Goal: Information Seeking & Learning: Learn about a topic

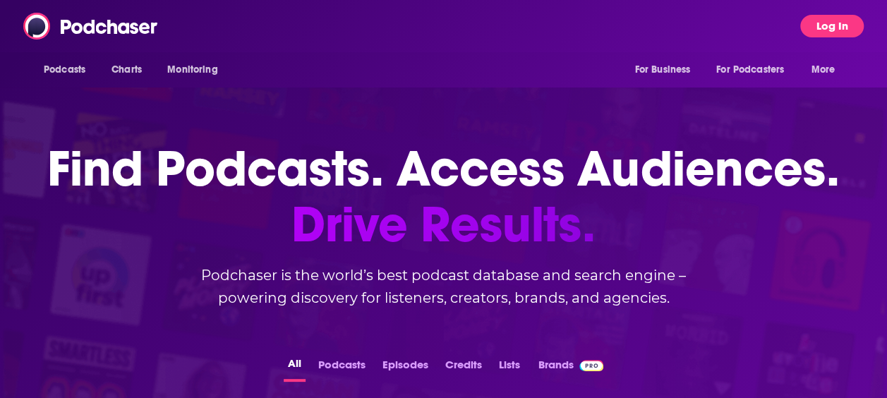
click at [822, 32] on button "Log In" at bounding box center [831, 26] width 63 height 23
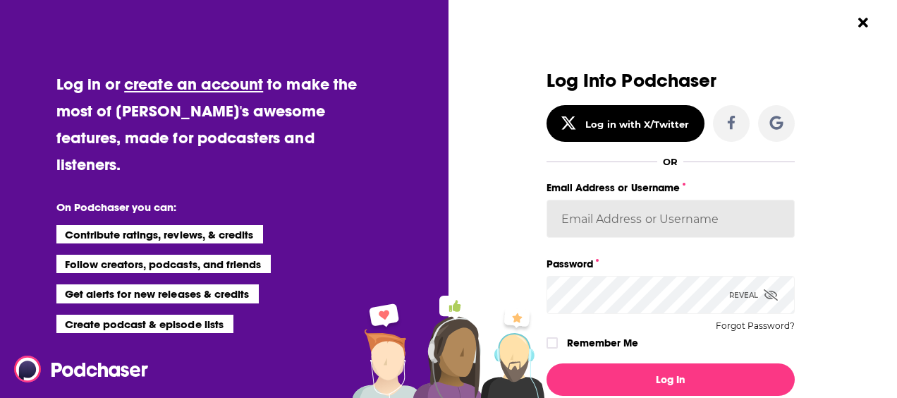
click at [664, 214] on input "Email Address or Username" at bounding box center [671, 219] width 248 height 38
type input "[PERSON_NAME][EMAIL_ADDRESS][DOMAIN_NAME]"
drag, startPoint x: 760, startPoint y: 219, endPoint x: 511, endPoint y: 199, distance: 250.4
type input "[PERSON_NAME][EMAIL_ADDRESS][PERSON_NAME][DOMAIN_NAME]"
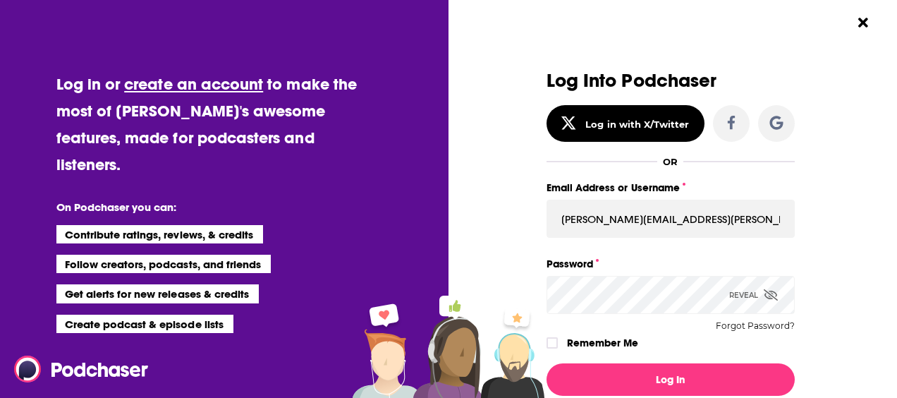
click at [547, 363] on button "Log In" at bounding box center [671, 379] width 248 height 32
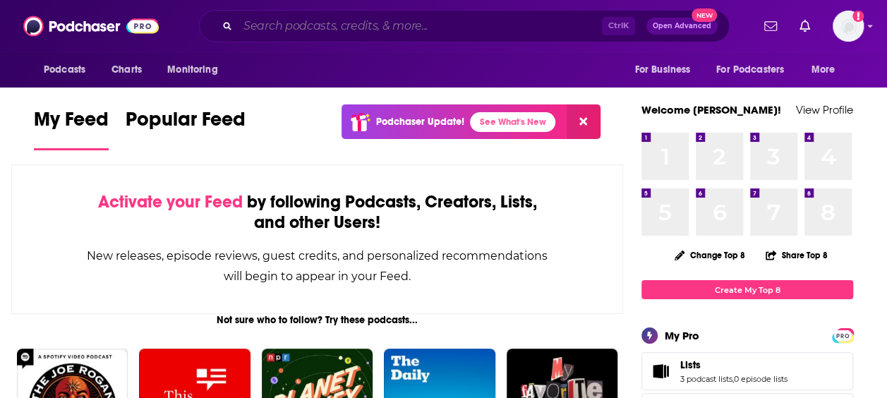
click at [388, 24] on input "Search podcasts, credits, & more..." at bounding box center [420, 26] width 364 height 23
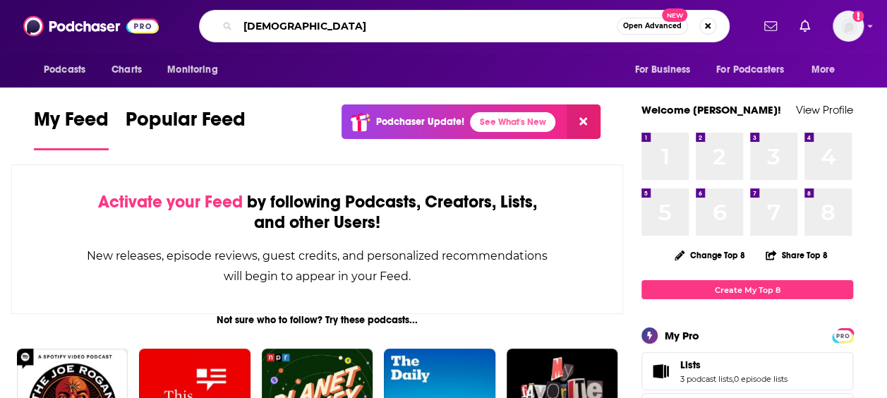
type input "[DEMOGRAPHIC_DATA]"
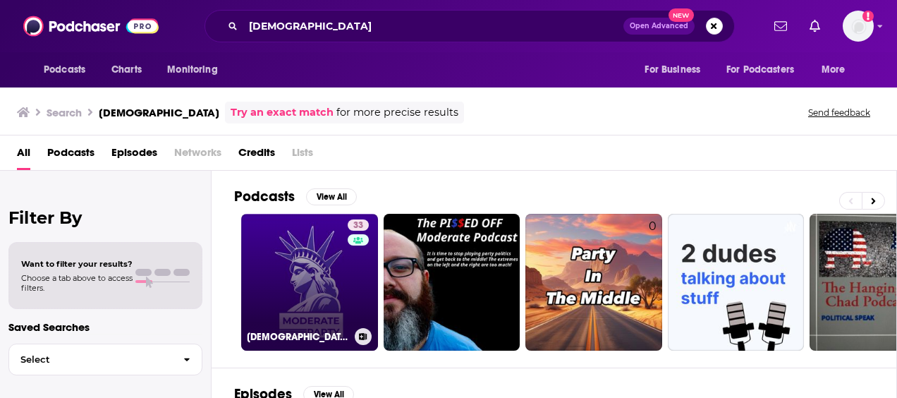
click at [289, 246] on link "33 [DEMOGRAPHIC_DATA]" at bounding box center [309, 282] width 137 height 137
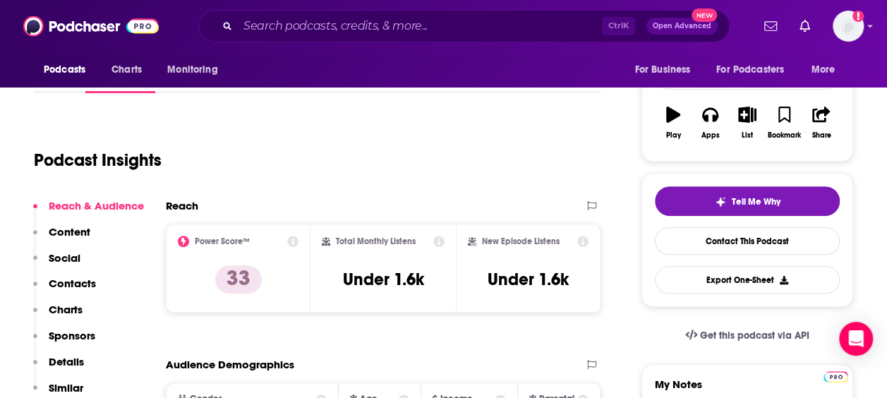
scroll to position [209, 0]
